Goal: Find specific page/section: Find specific page/section

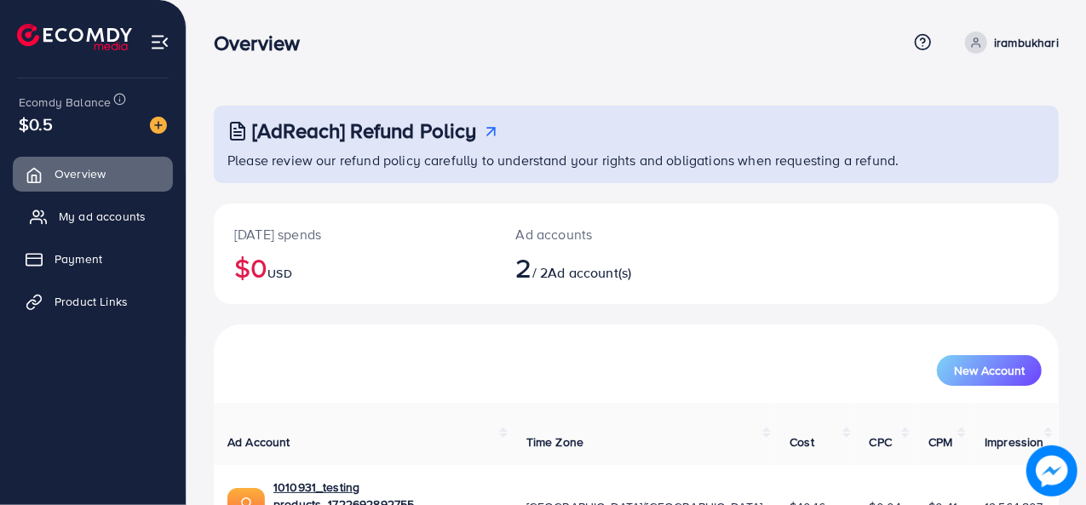
click at [79, 217] on span "My ad accounts" at bounding box center [102, 216] width 87 height 17
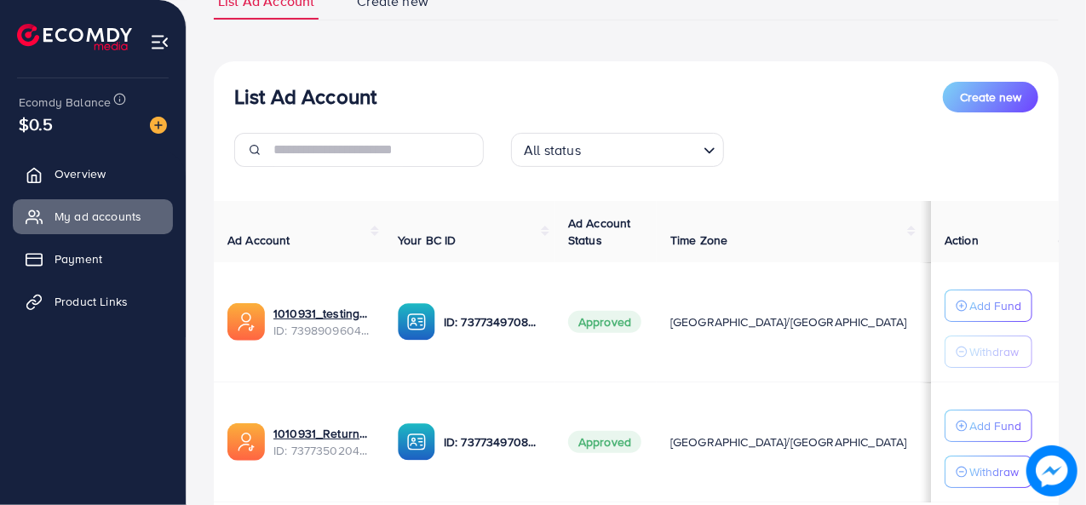
scroll to position [173, 0]
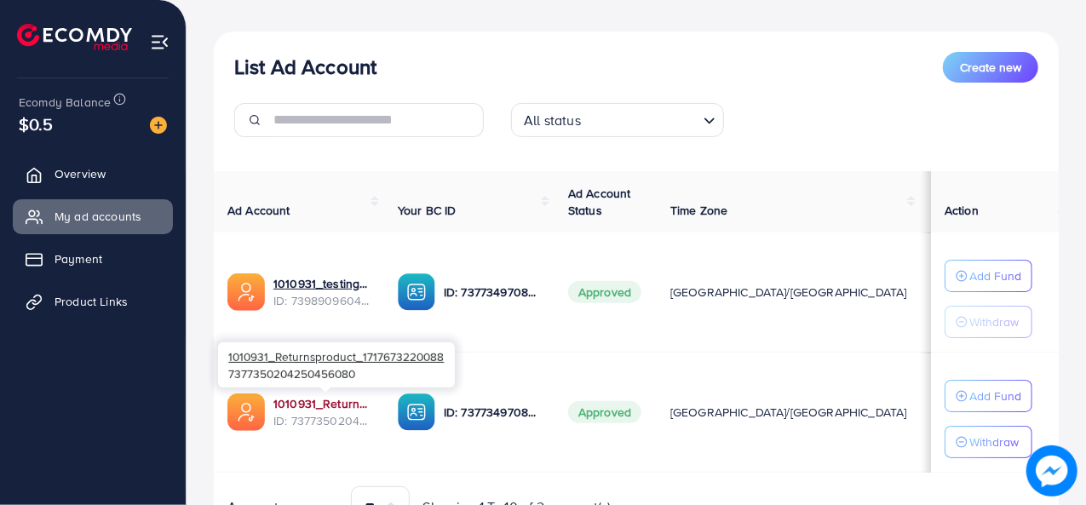
click at [327, 399] on link "1010931_Returnsproduct_1717673220088" at bounding box center [321, 403] width 97 height 17
